Goal: Transaction & Acquisition: Obtain resource

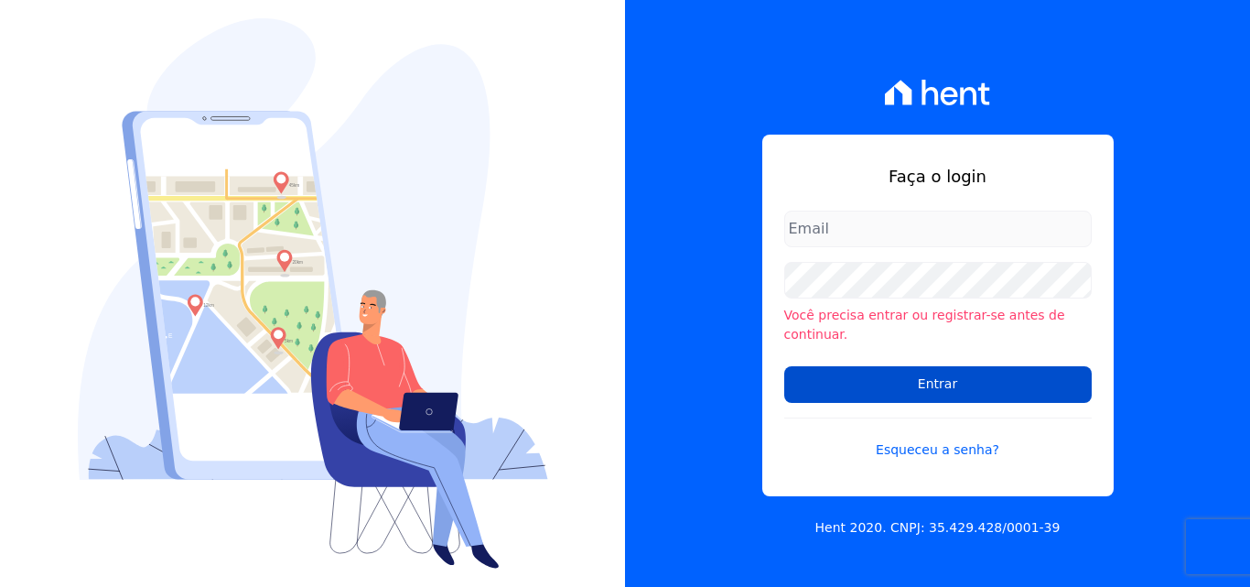
type input "[EMAIL_ADDRESS][DOMAIN_NAME]"
click at [882, 371] on input "Entrar" at bounding box center [938, 384] width 308 height 37
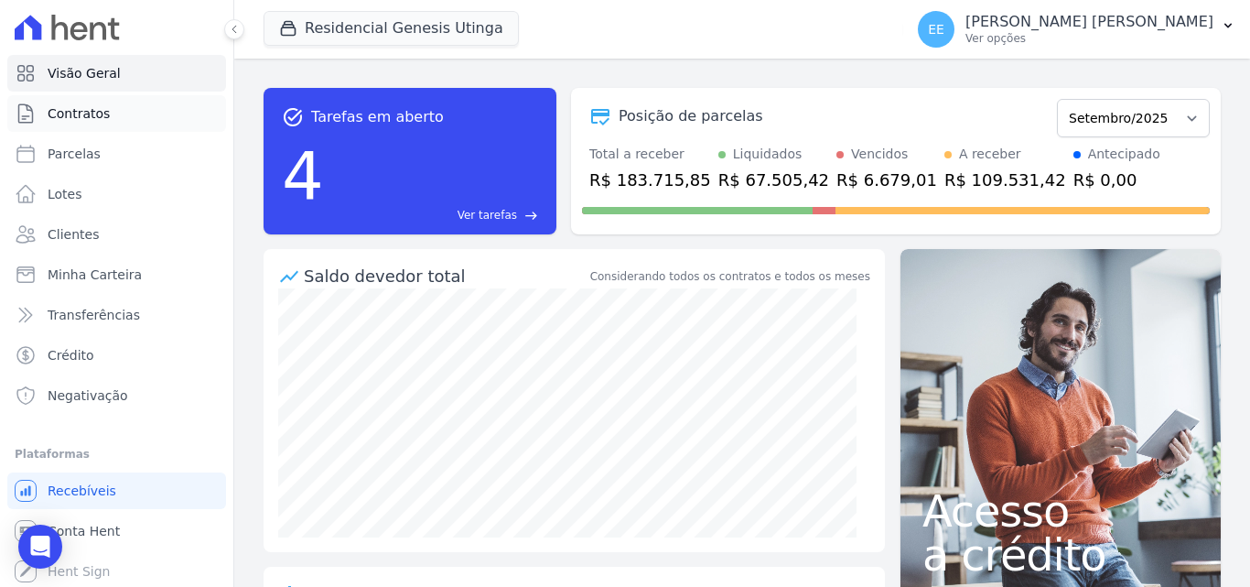
click at [87, 113] on span "Contratos" at bounding box center [79, 113] width 62 height 18
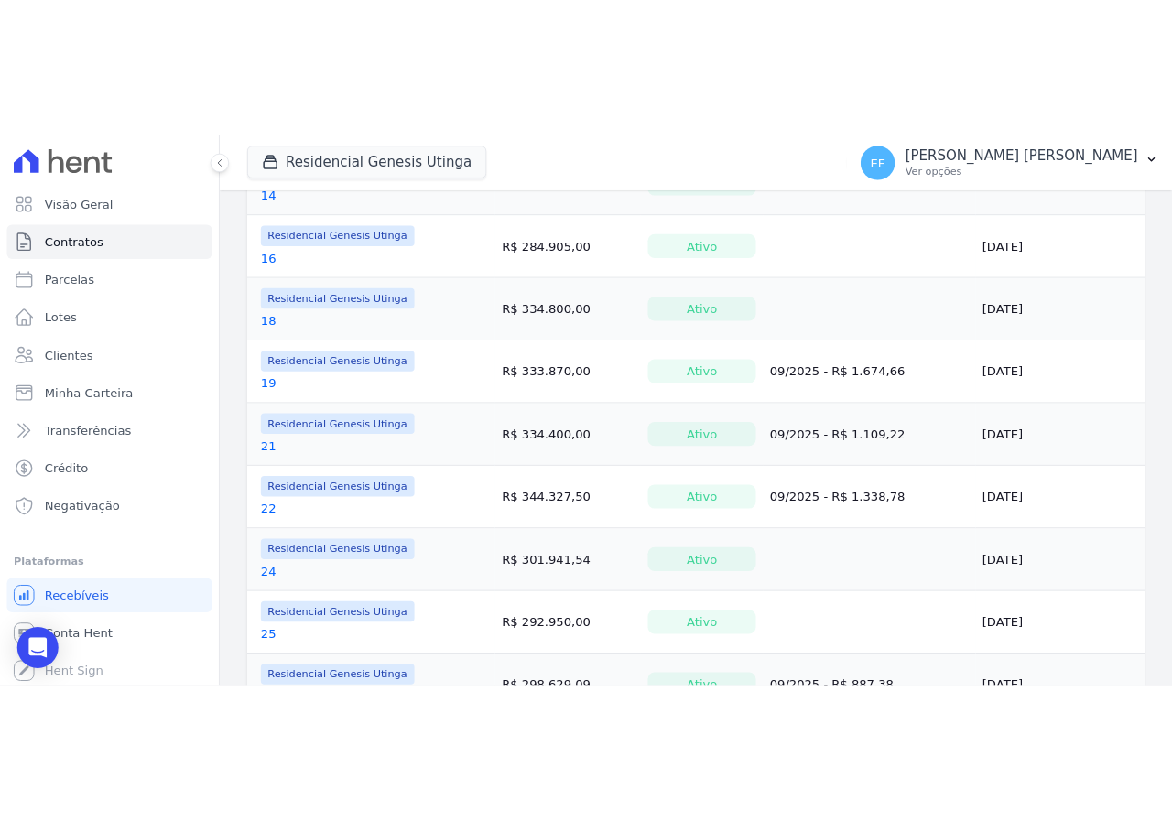
scroll to position [915, 0]
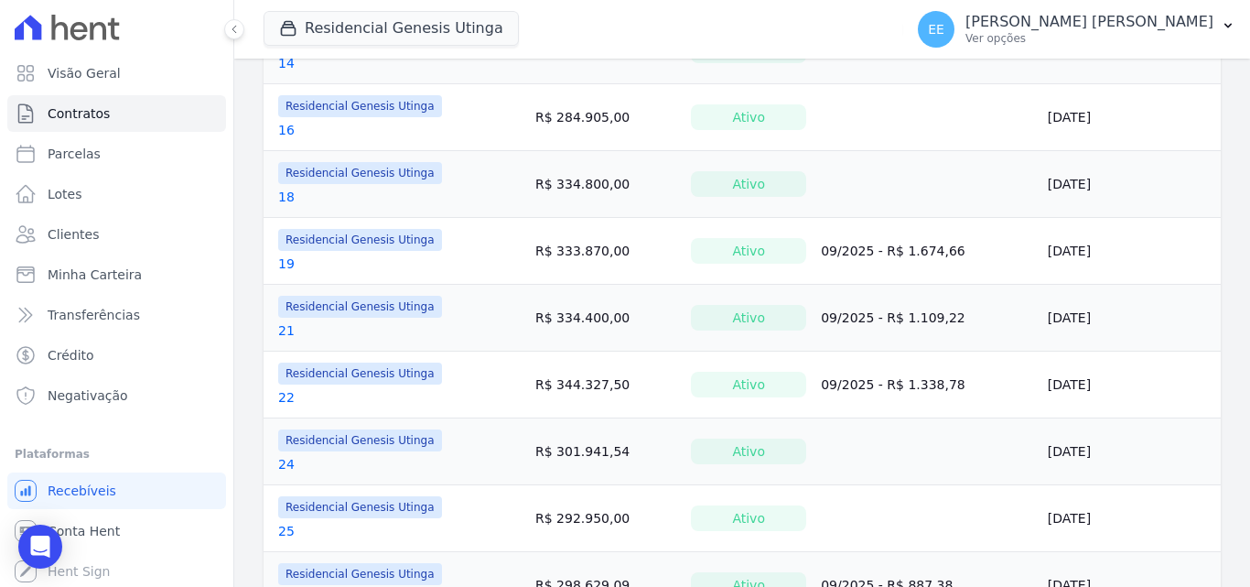
click at [286, 261] on link "19" at bounding box center [286, 263] width 16 height 18
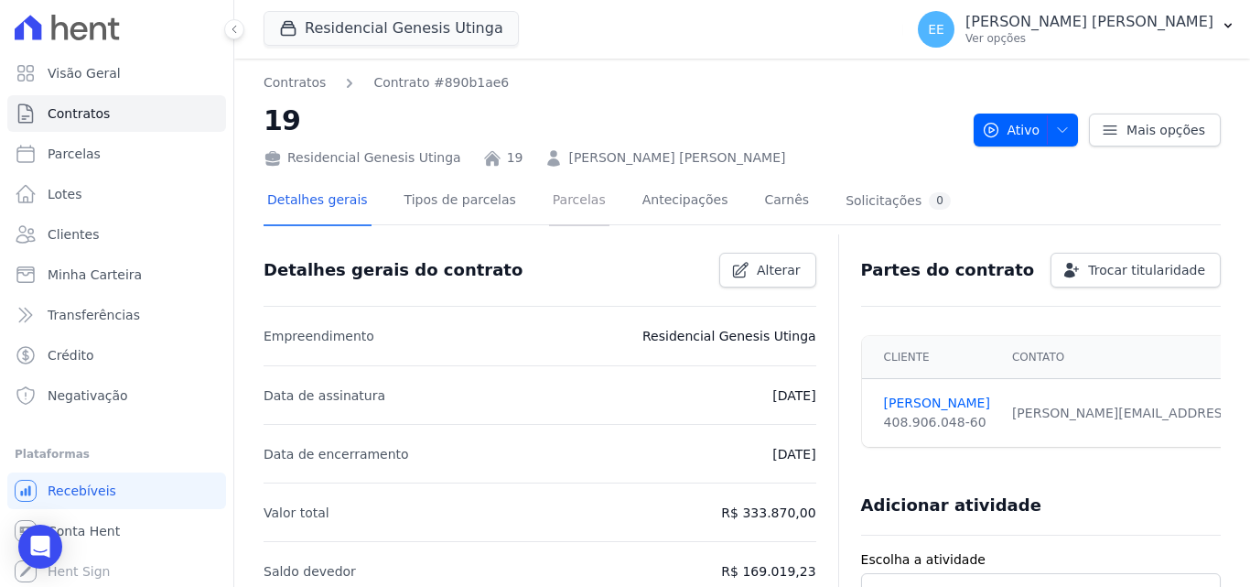
click at [570, 195] on link "Parcelas" at bounding box center [579, 202] width 60 height 49
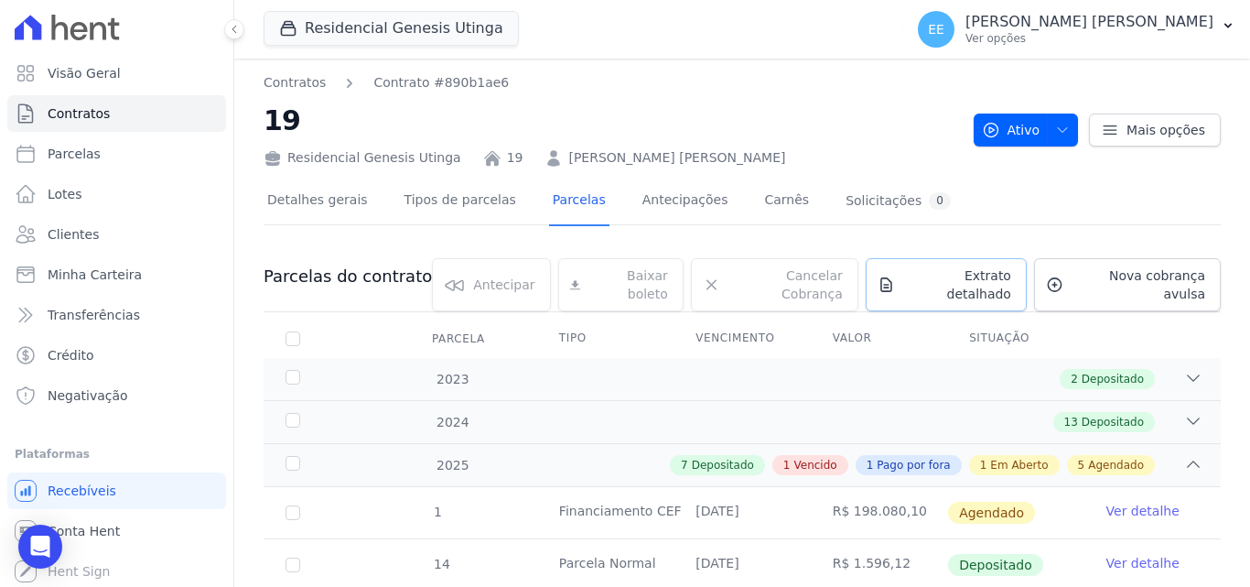
click at [932, 281] on span "Extrato detalhado" at bounding box center [956, 284] width 109 height 37
click at [1204, 285] on span "Exportar PDF" at bounding box center [1191, 278] width 96 height 18
click at [815, 113] on h2 "19" at bounding box center [612, 120] width 696 height 41
